Goal: Transaction & Acquisition: Obtain resource

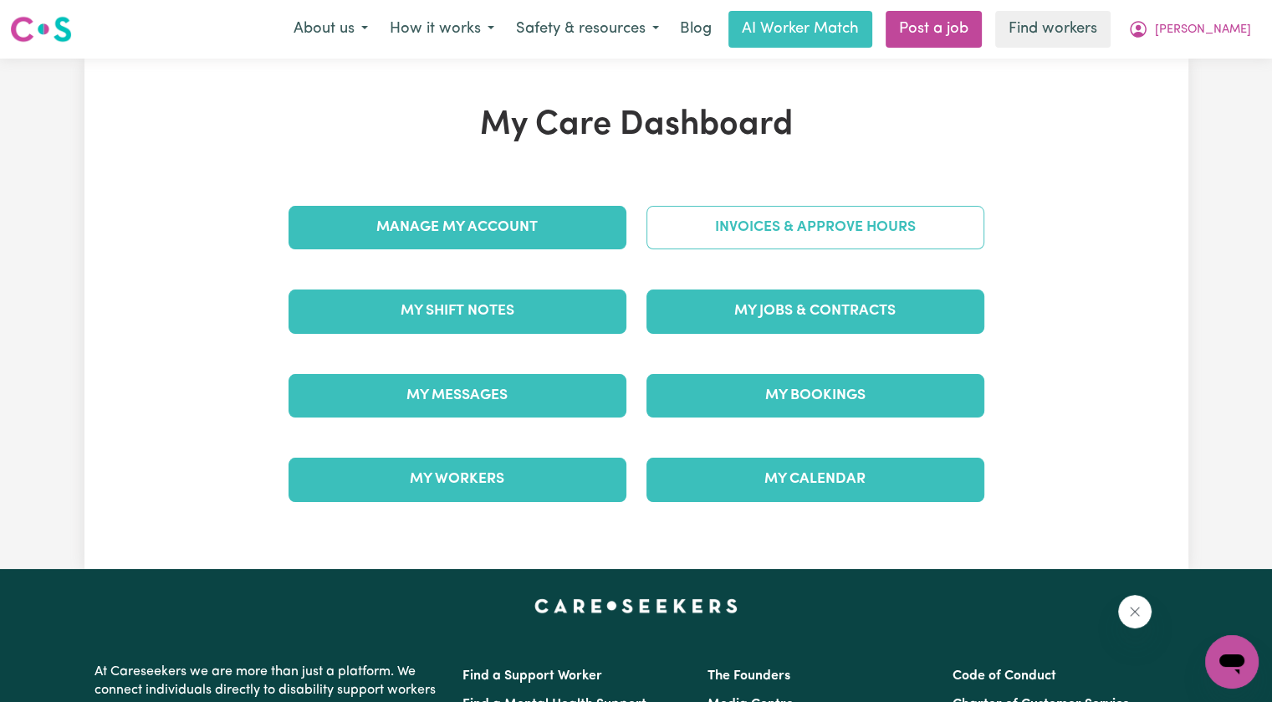
click at [693, 237] on link "Invoices & Approve Hours" at bounding box center [815, 227] width 338 height 43
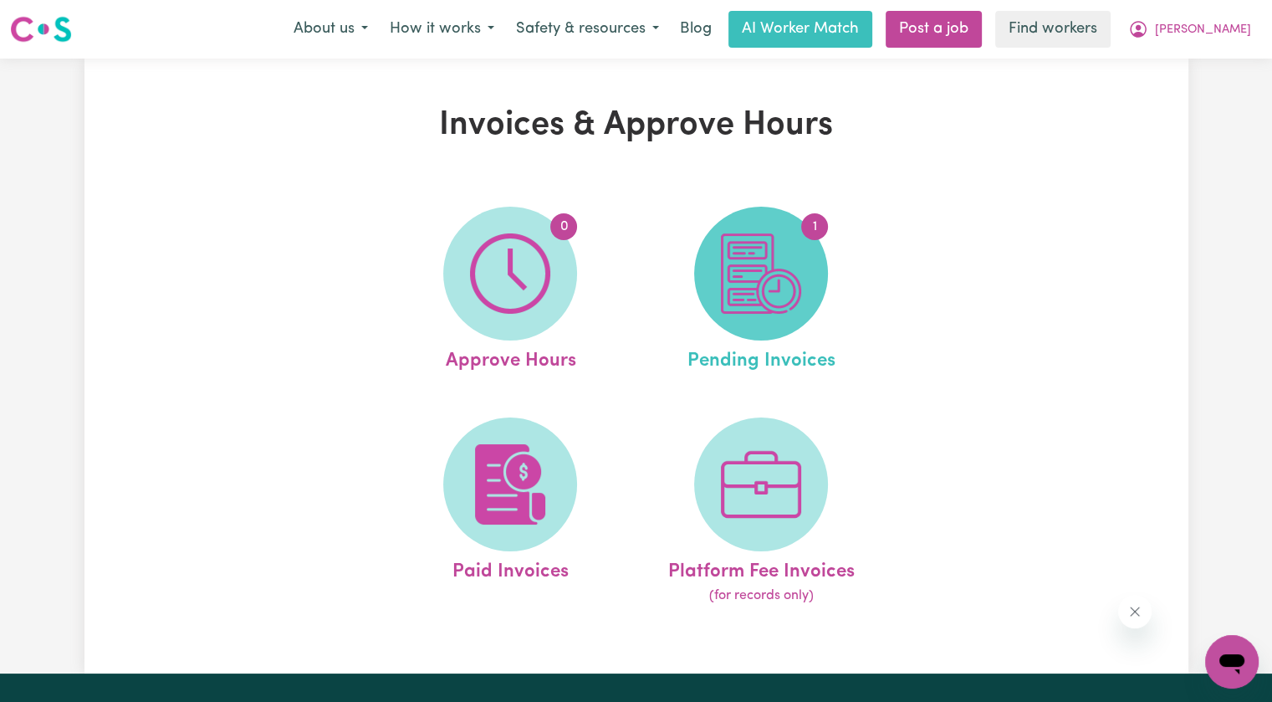
click at [729, 264] on img at bounding box center [761, 273] width 80 height 80
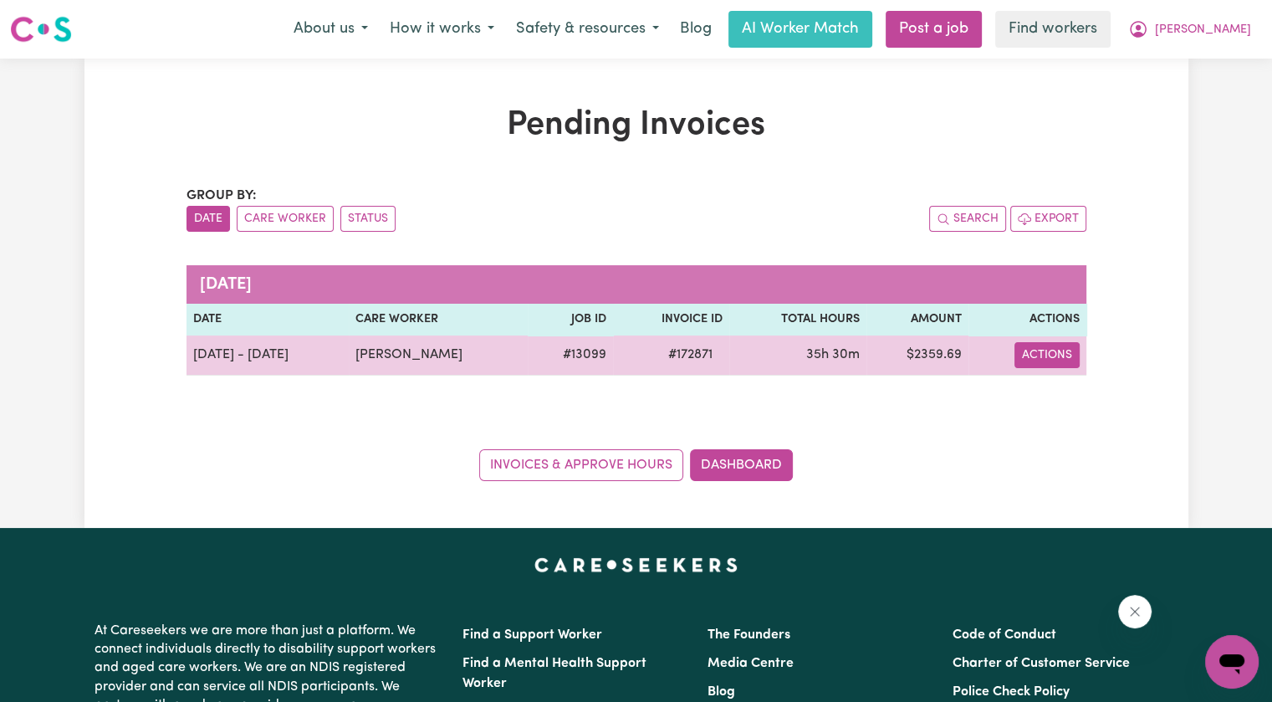
click at [1060, 353] on button "Actions" at bounding box center [1046, 355] width 65 height 26
click at [1060, 394] on link "Download Invoice" at bounding box center [1096, 392] width 153 height 33
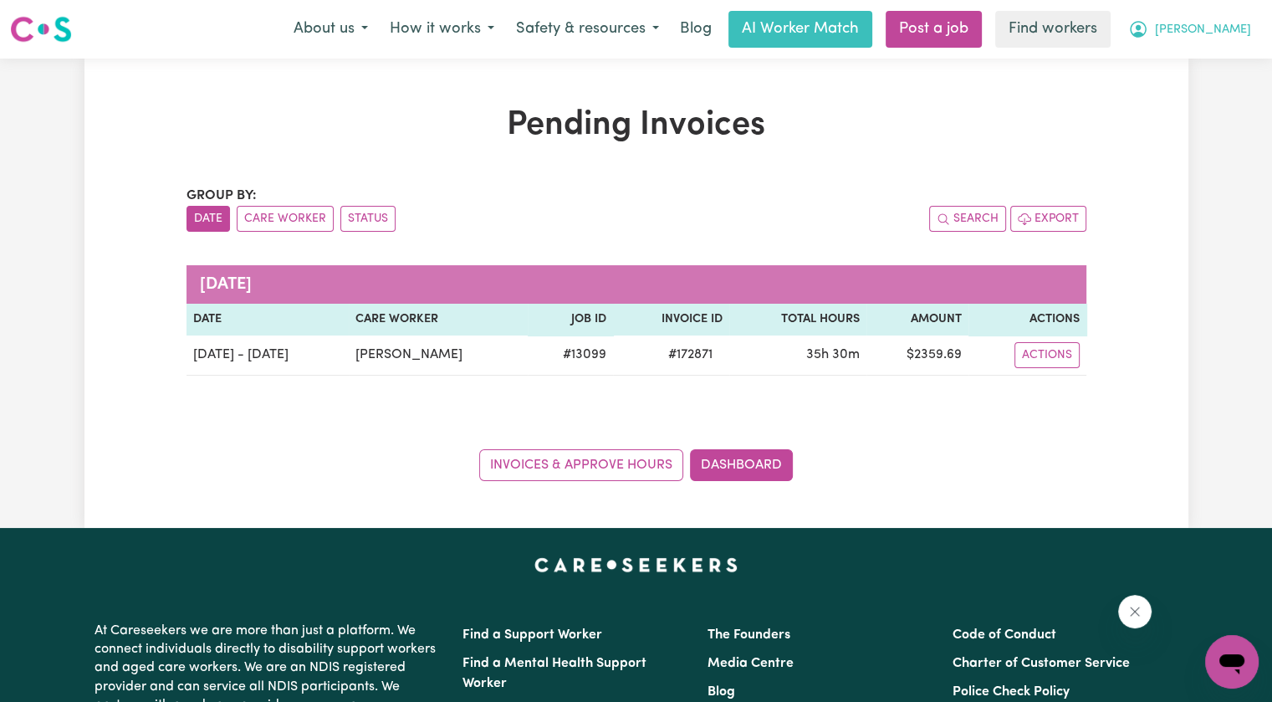
click at [1188, 36] on span "[PERSON_NAME]" at bounding box center [1203, 30] width 96 height 18
click at [1184, 97] on link "Logout" at bounding box center [1195, 96] width 132 height 32
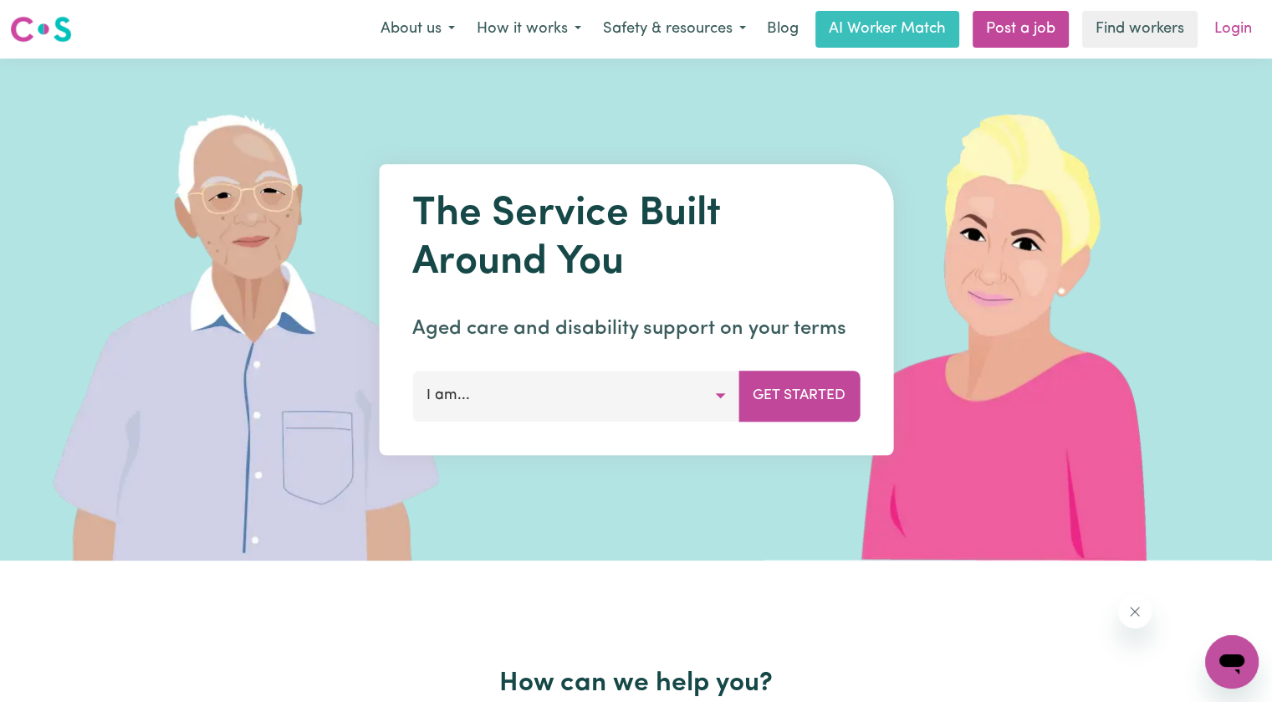
click at [1233, 29] on link "Login" at bounding box center [1233, 29] width 58 height 37
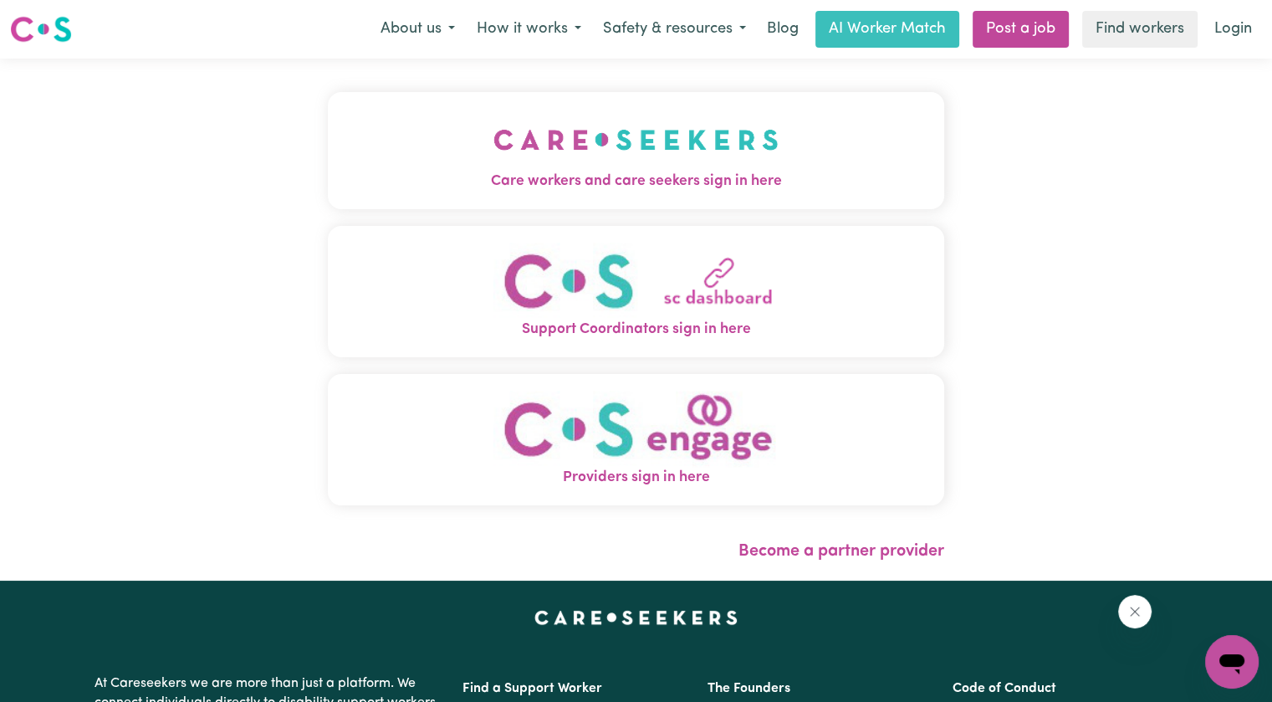
drag, startPoint x: 686, startPoint y: 186, endPoint x: 642, endPoint y: 186, distance: 43.5
click at [685, 185] on span "Care workers and care seekers sign in here" at bounding box center [636, 182] width 616 height 22
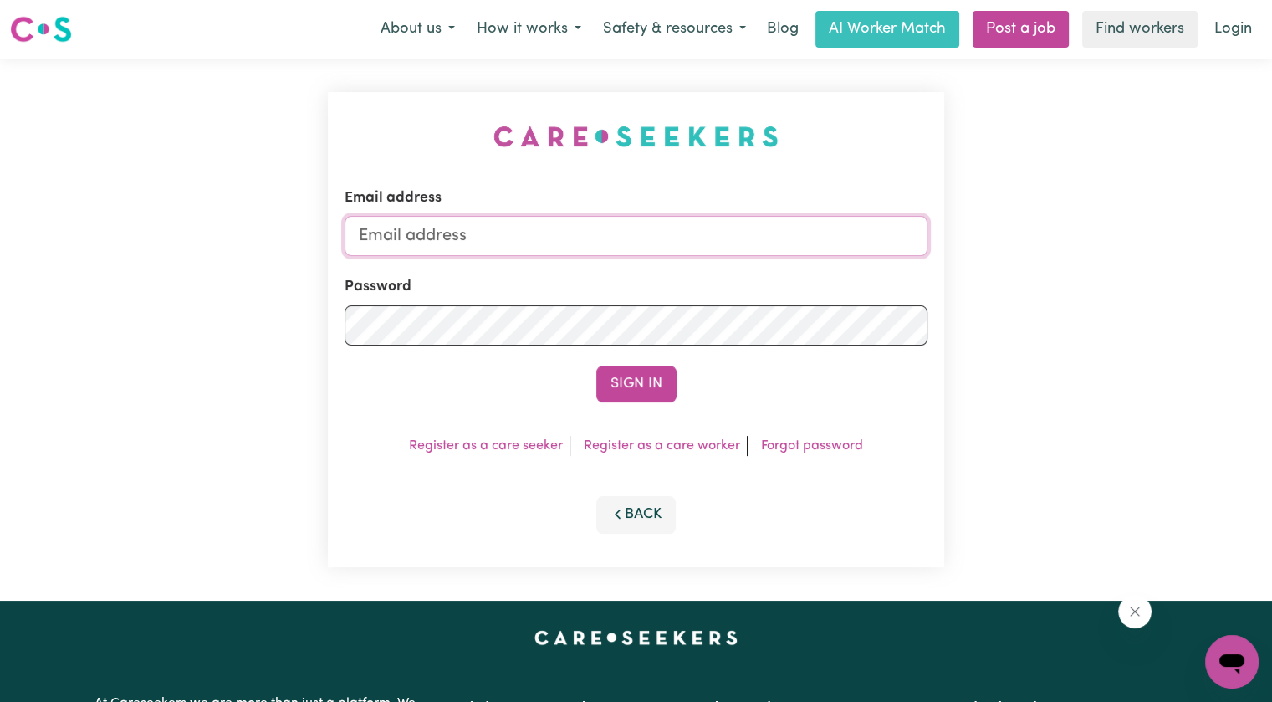
click at [568, 237] on input "Email address" at bounding box center [636, 236] width 583 height 40
drag, startPoint x: 442, startPoint y: 227, endPoint x: 1031, endPoint y: 258, distance: 590.4
click at [1034, 262] on div "Email address [EMAIL_ADDRESS][DOMAIN_NAME] Password Sign In Register as a care …" at bounding box center [636, 330] width 1272 height 542
paste input "wendythomasYS"
type input "[EMAIL_ADDRESS][DOMAIN_NAME]"
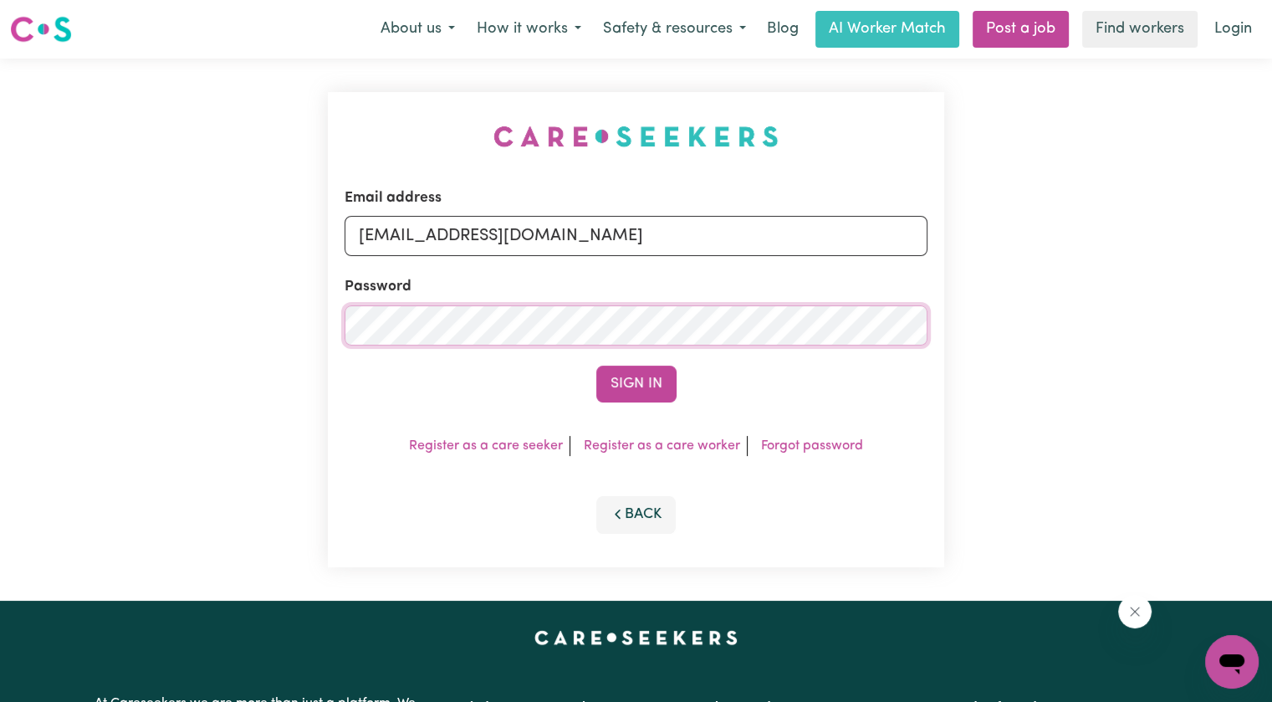
click at [596, 365] on button "Sign In" at bounding box center [636, 383] width 80 height 37
